Goal: Task Accomplishment & Management: Complete application form

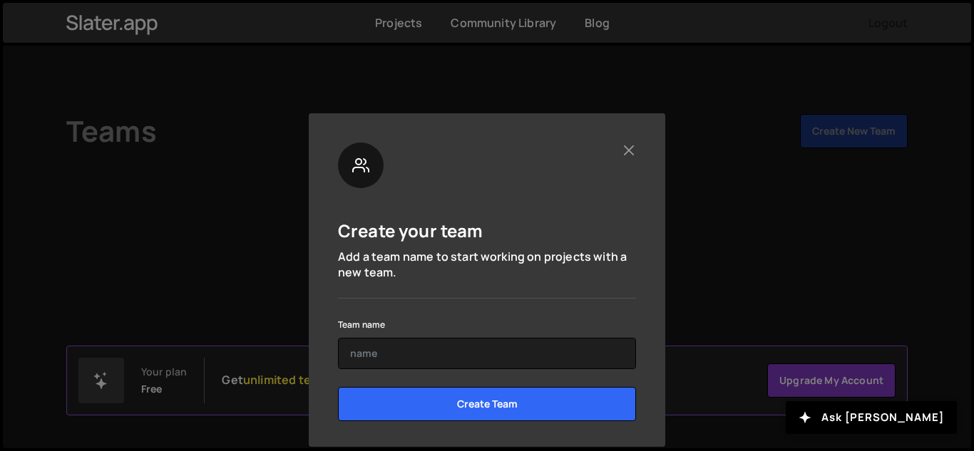
scroll to position [45, 0]
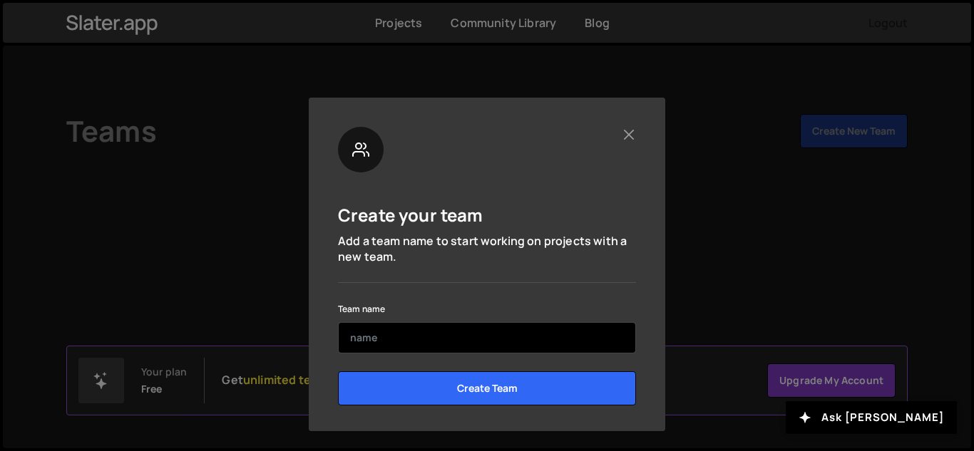
click at [397, 339] on input "text" at bounding box center [487, 337] width 298 height 31
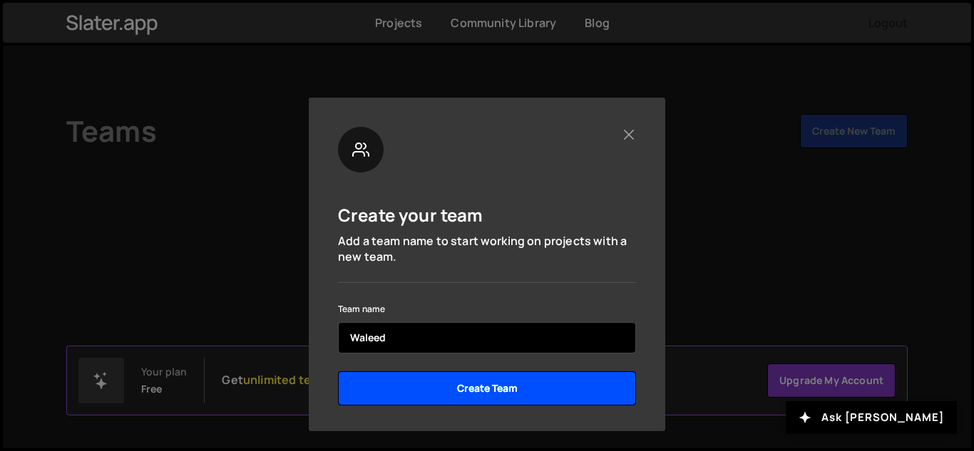
type input "Waleed"
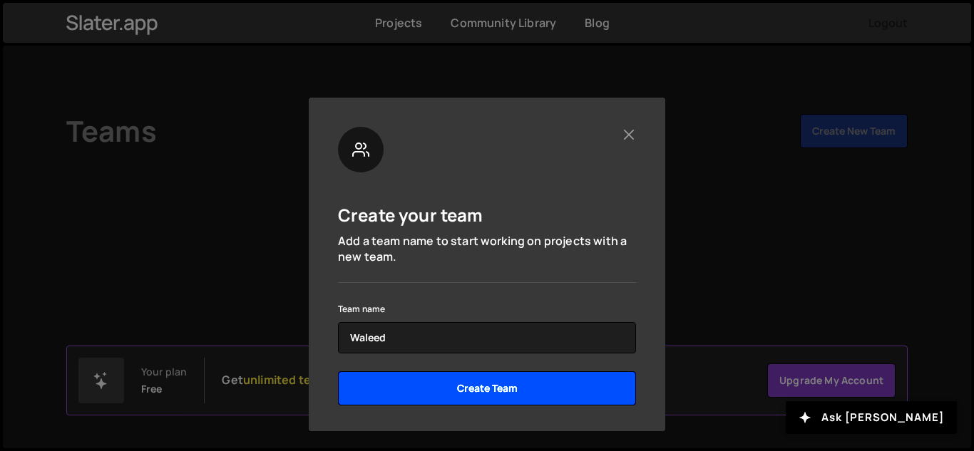
click at [472, 391] on input "Create Team" at bounding box center [487, 388] width 298 height 34
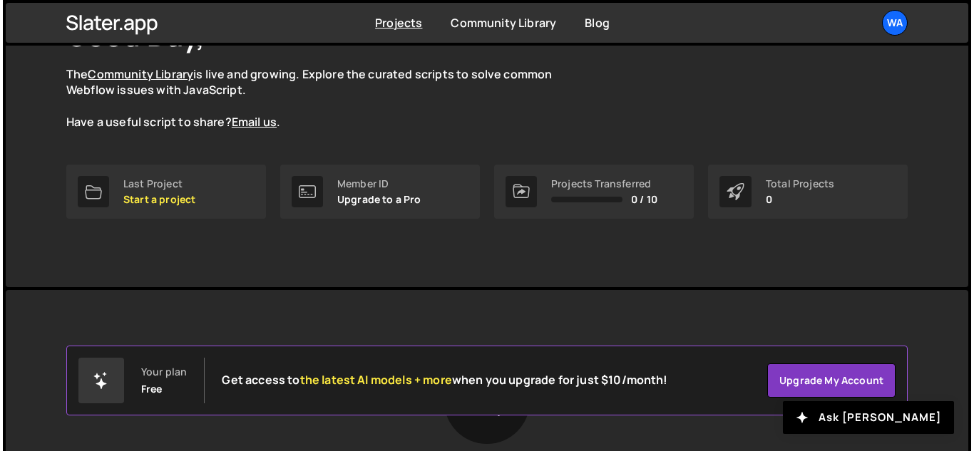
scroll to position [143, 0]
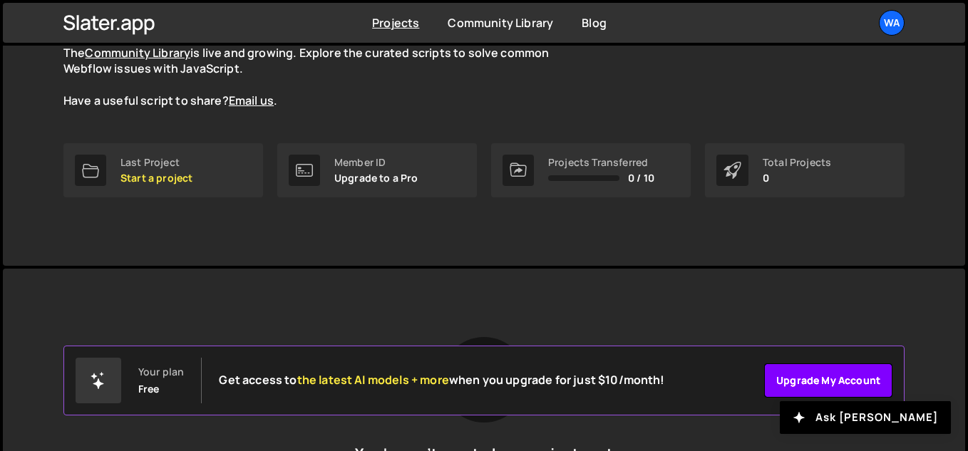
click at [804, 379] on link "Upgrade my account" at bounding box center [828, 381] width 128 height 34
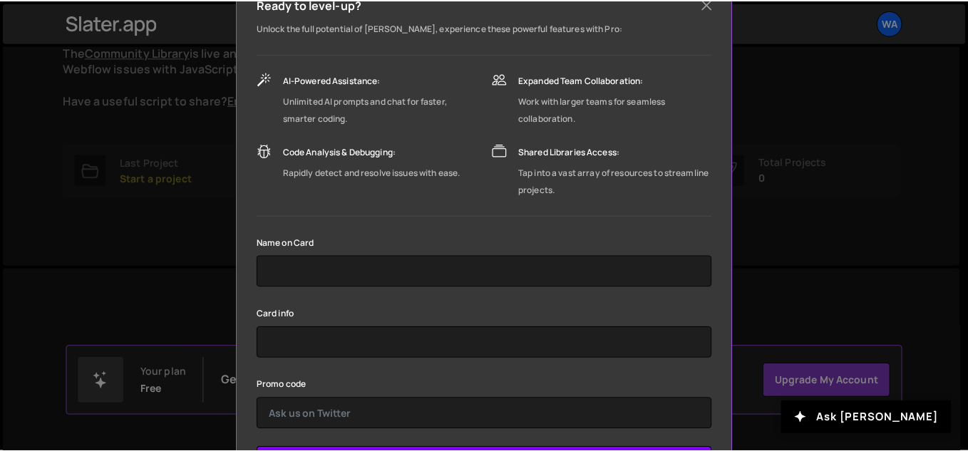
scroll to position [96, 0]
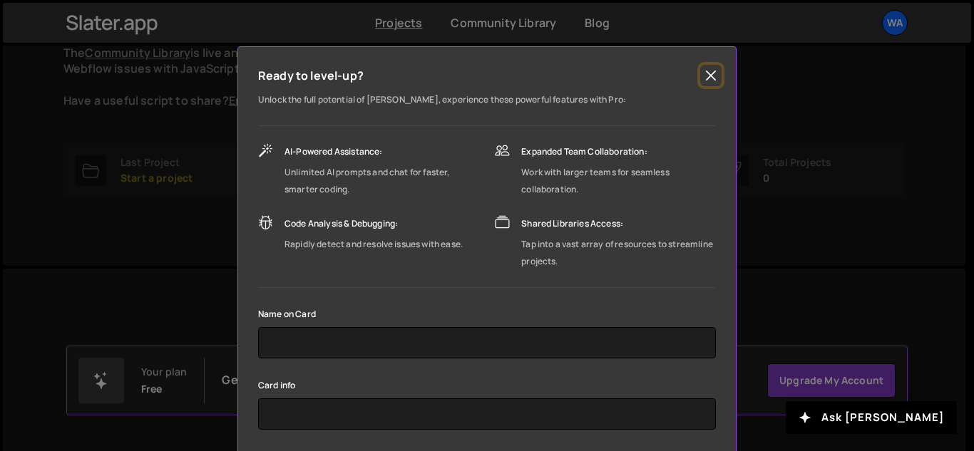
click at [707, 72] on button "Close" at bounding box center [710, 75] width 21 height 21
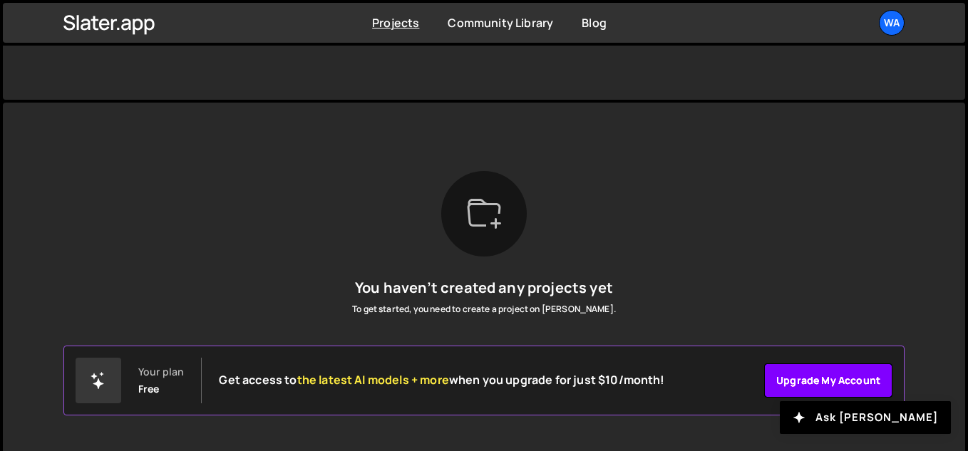
scroll to position [314, 0]
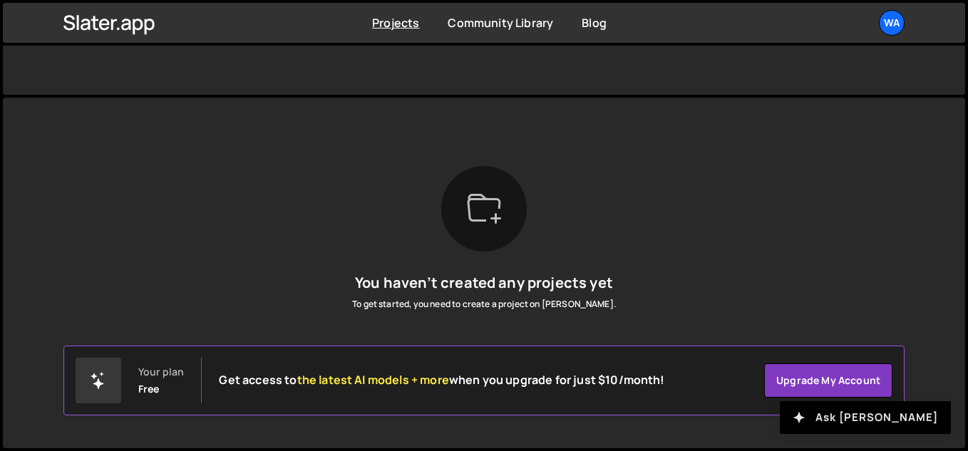
click at [893, 415] on button "Ask [PERSON_NAME]" at bounding box center [865, 417] width 171 height 33
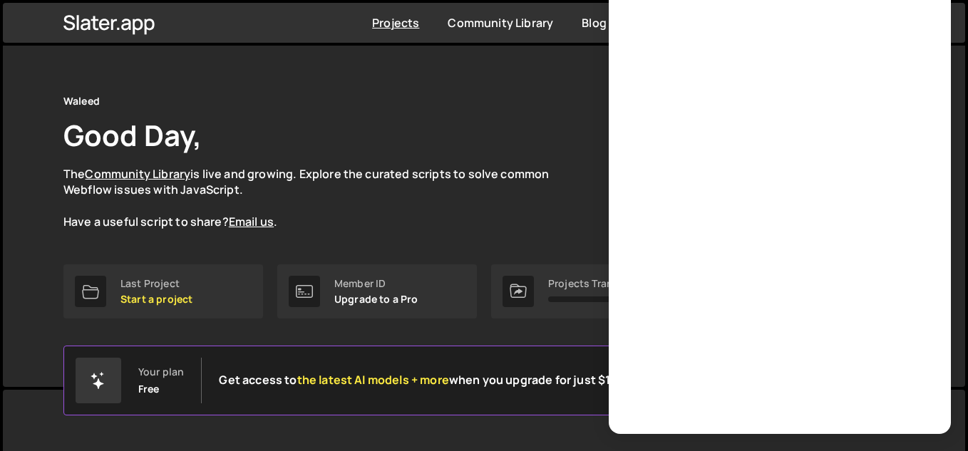
scroll to position [0, 0]
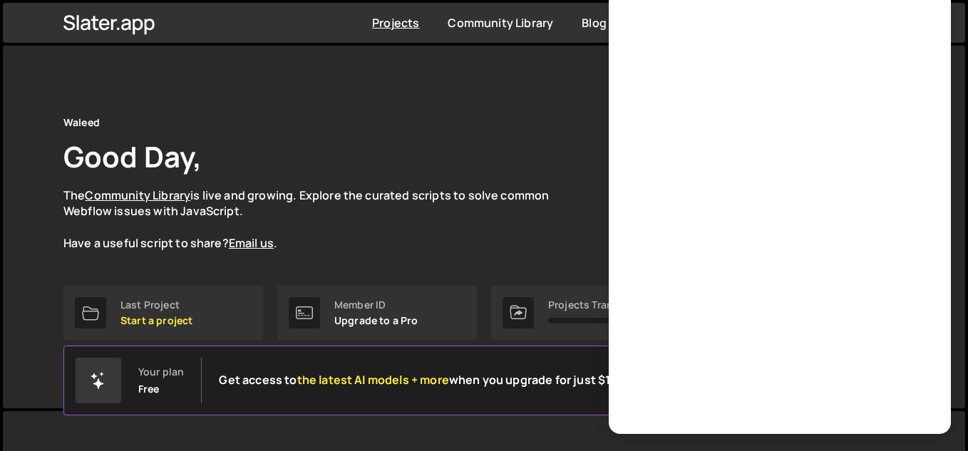
click at [475, 132] on div "Waleed Good Day, The Community Library is live and growing. Explore the curated…" at bounding box center [483, 183] width 841 height 138
